Goal: Transaction & Acquisition: Purchase product/service

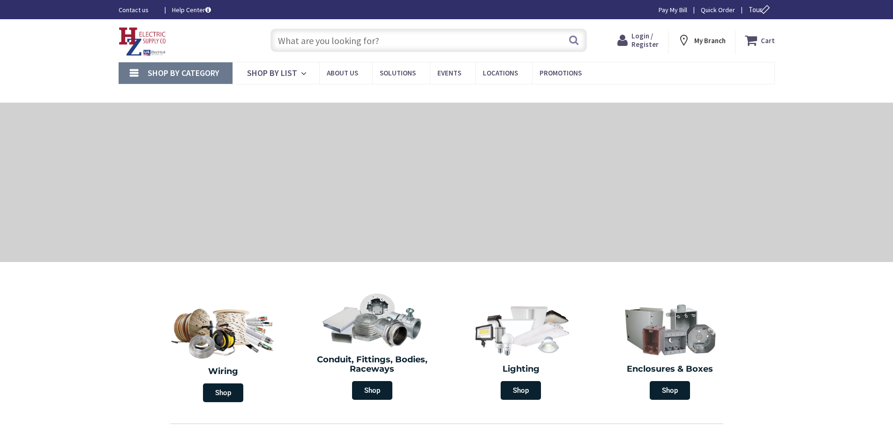
type input "Piper Farm, [STREET_ADDRESS]"
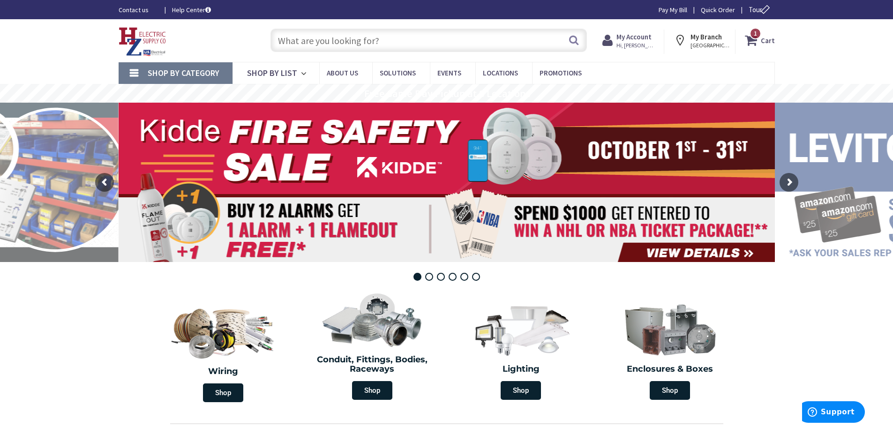
click at [631, 44] on span "Hi, [PERSON_NAME]" at bounding box center [636, 46] width 40 height 8
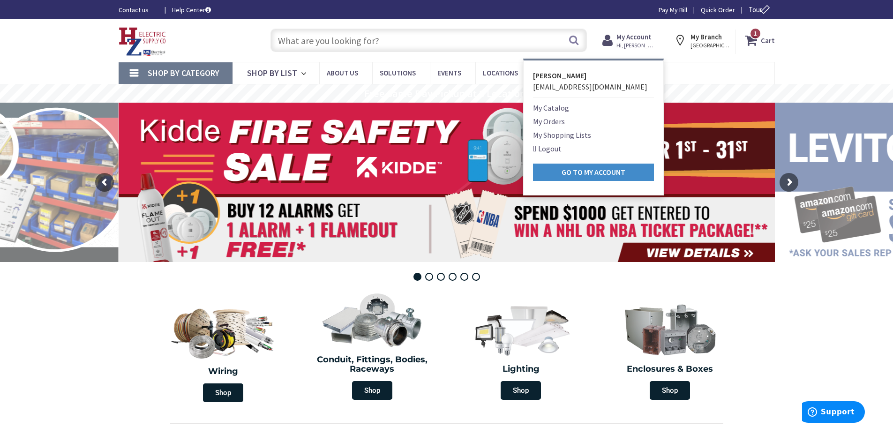
click at [553, 122] on link "My Orders" at bounding box center [549, 121] width 32 height 11
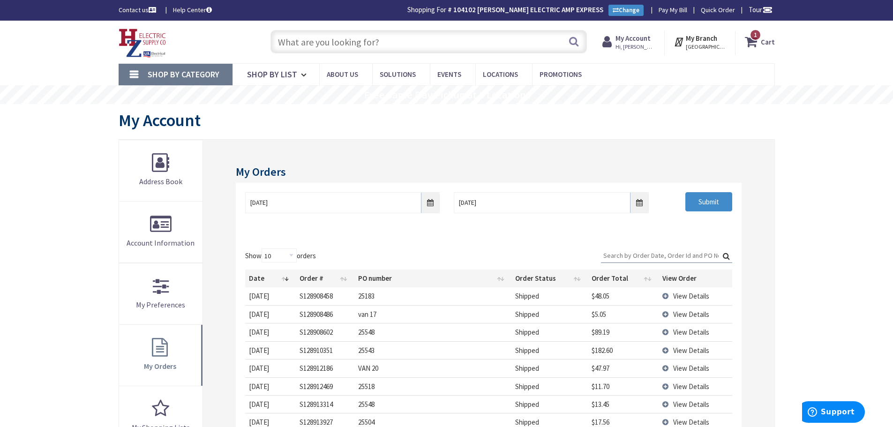
drag, startPoint x: 609, startPoint y: 257, endPoint x: 880, endPoint y: 293, distance: 273.2
click at [611, 258] on input "Search:" at bounding box center [666, 255] width 131 height 14
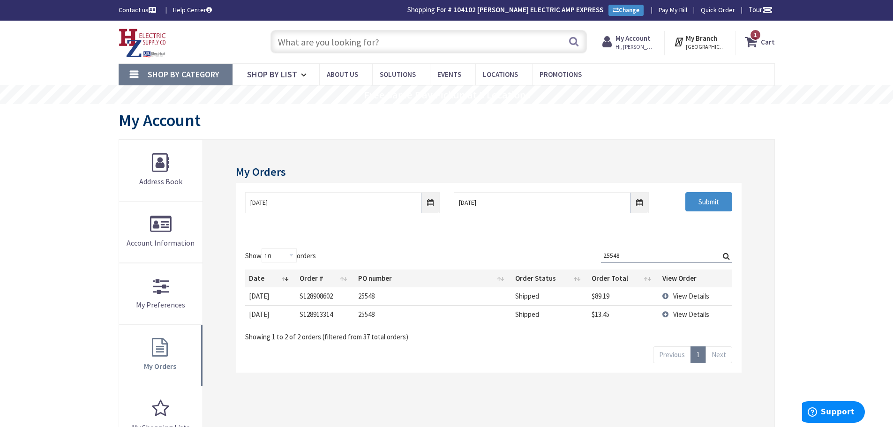
type input "25548"
click at [664, 315] on td "View Details" at bounding box center [696, 314] width 74 height 18
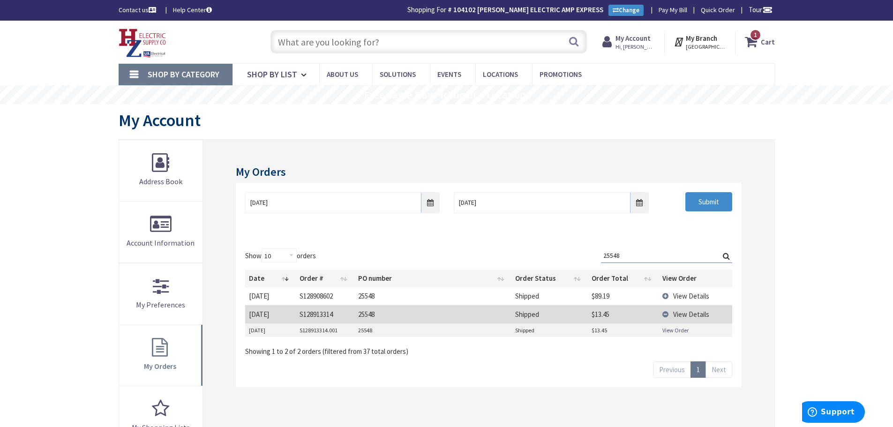
click at [668, 331] on link "View Order" at bounding box center [675, 330] width 26 height 8
click at [668, 316] on td "View Details" at bounding box center [696, 314] width 74 height 18
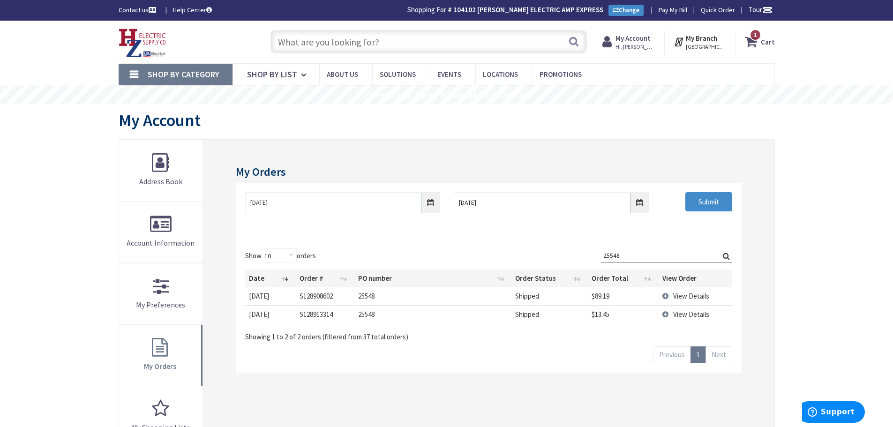
click at [667, 298] on td "View Details" at bounding box center [696, 295] width 74 height 17
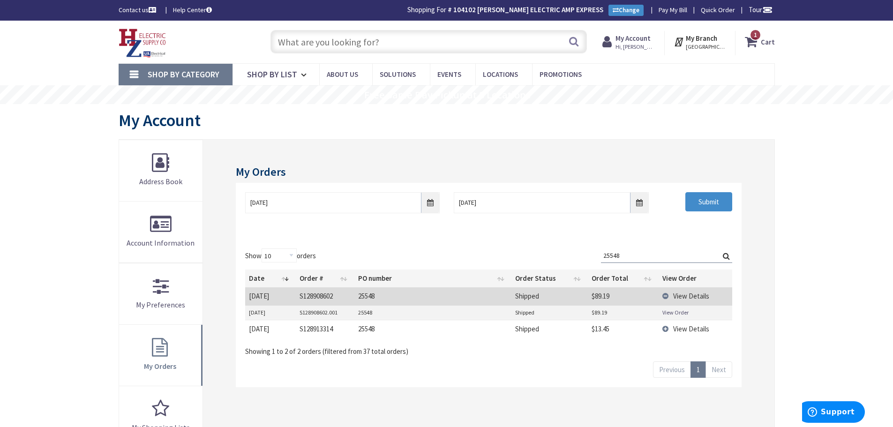
click at [669, 313] on link "View Order" at bounding box center [675, 312] width 26 height 8
drag, startPoint x: 316, startPoint y: 41, endPoint x: 315, endPoint y: 46, distance: 5.2
click at [315, 46] on input "text" at bounding box center [428, 41] width 316 height 23
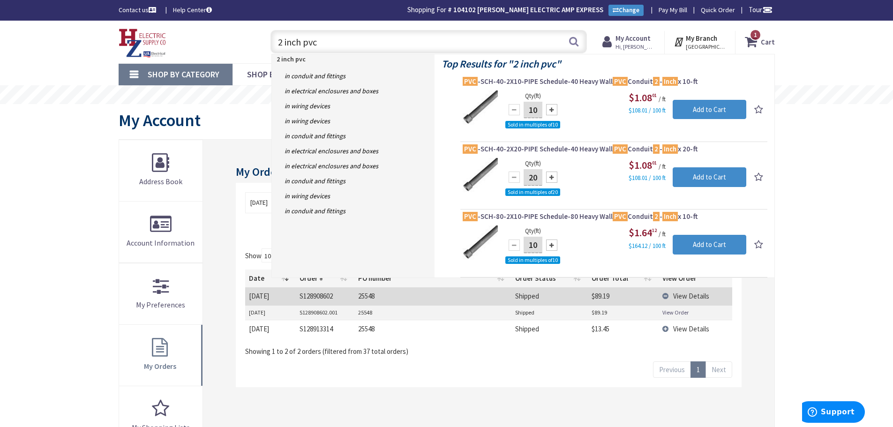
type input "2 inch pvc"
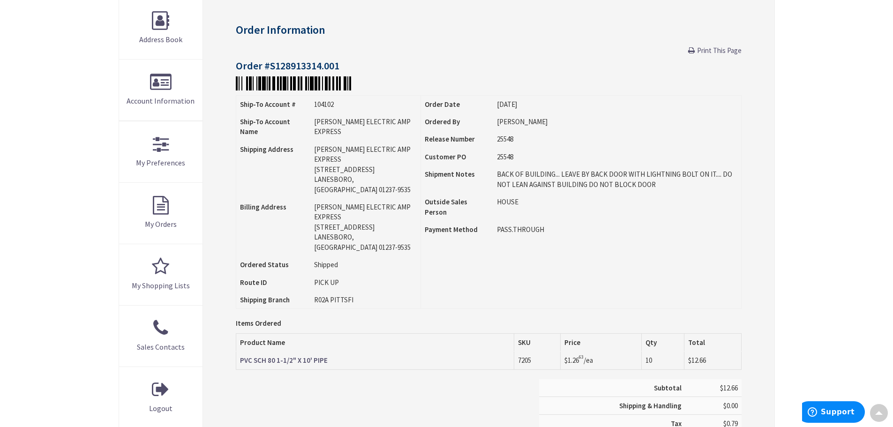
scroll to position [236, 0]
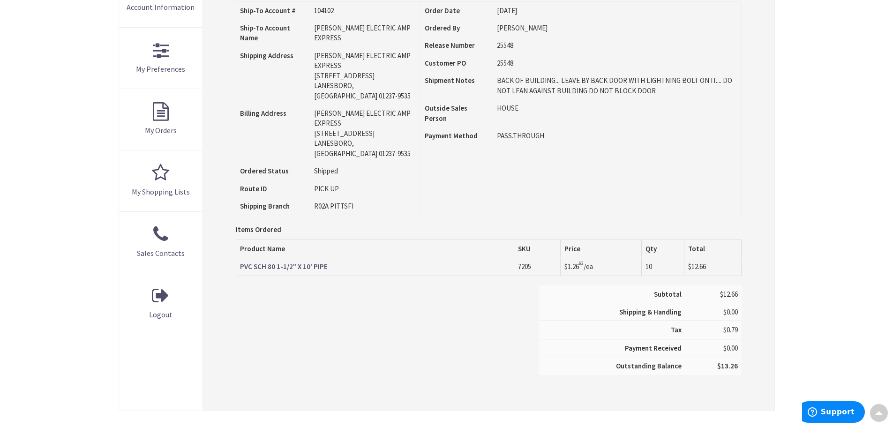
type input "Piper Farm, [STREET_ADDRESS]"
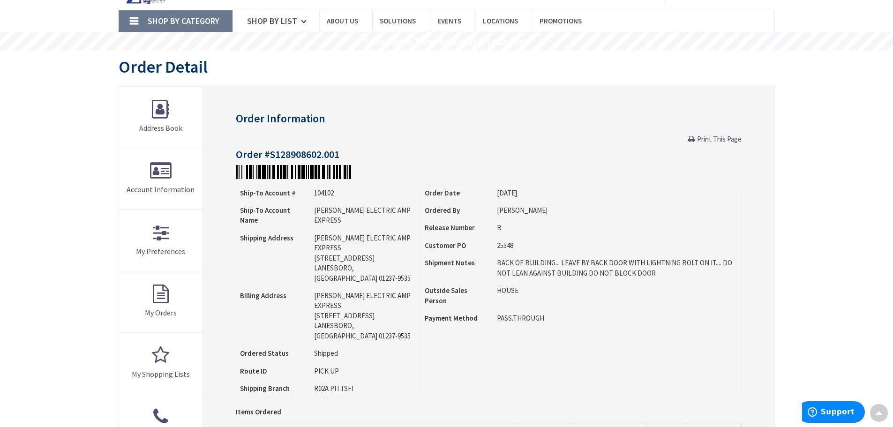
scroll to position [48, 0]
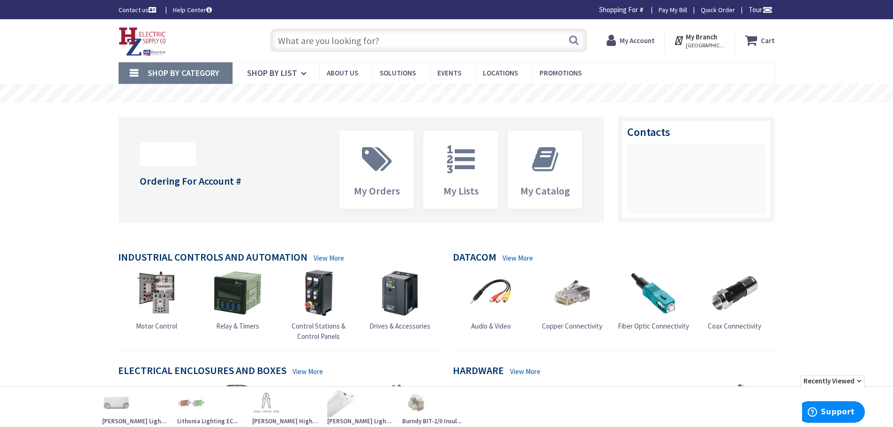
click at [288, 48] on input "text" at bounding box center [428, 40] width 316 height 23
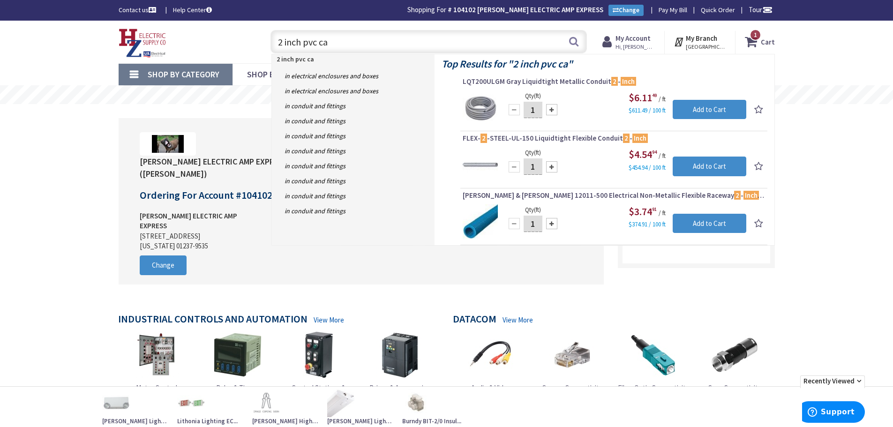
type input "2 inch pvc cap"
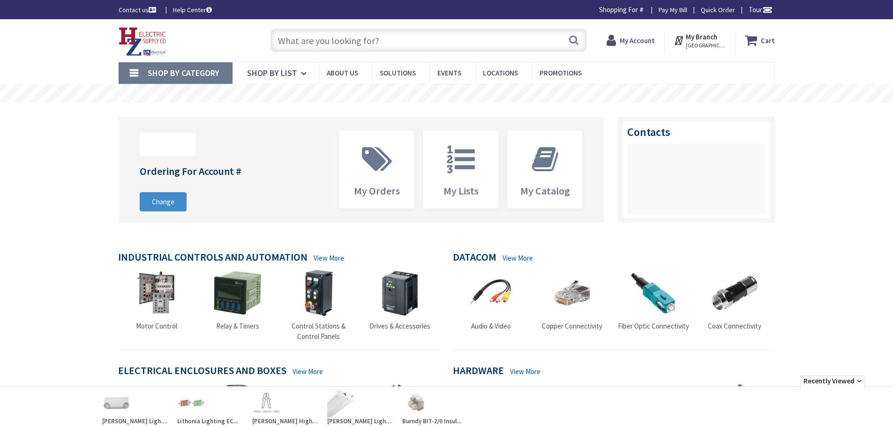
click at [299, 36] on input "text" at bounding box center [428, 40] width 316 height 23
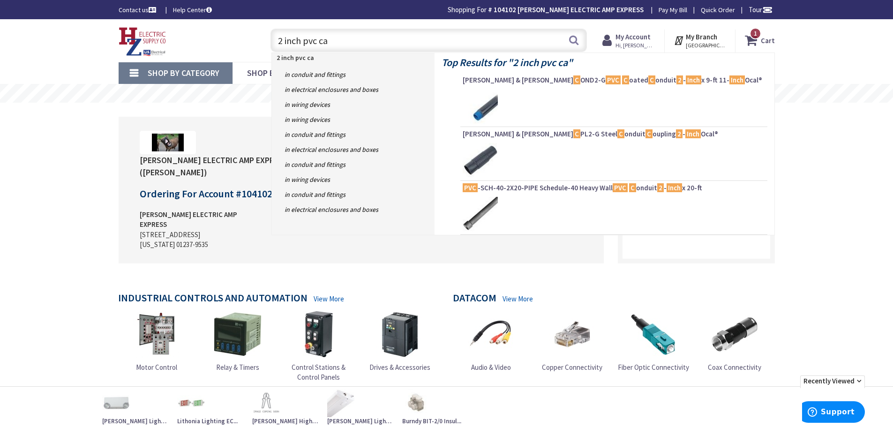
type input "2 inch pvc cap"
